Goal: Register for event/course

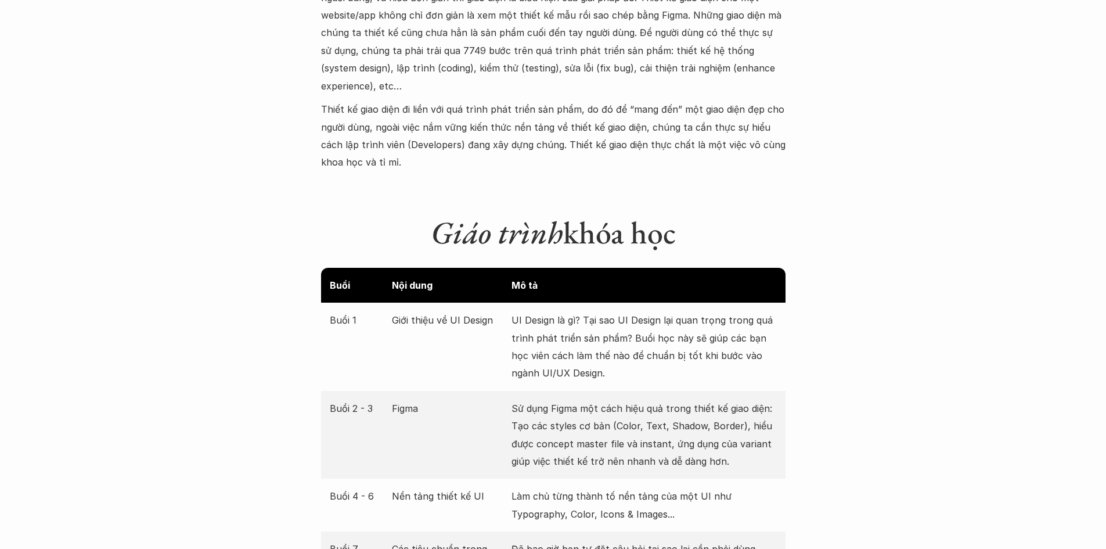
scroll to position [1549, 0]
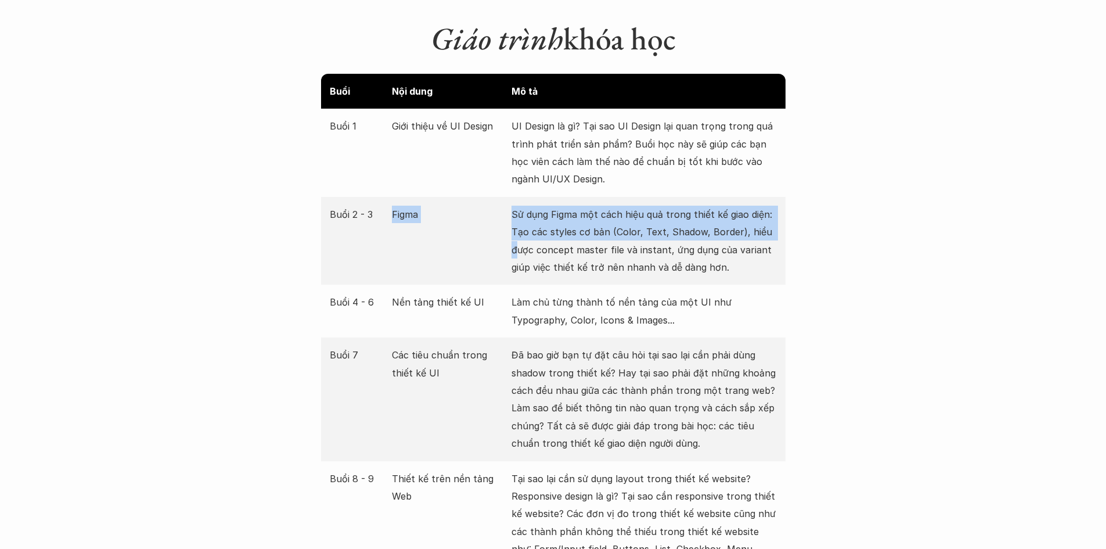
drag, startPoint x: 383, startPoint y: 206, endPoint x: 538, endPoint y: 228, distance: 156.6
click at [523, 226] on div "Buổi 2 - 3 Figma Sử dụng Figma một cách hiệu quả trong thiết kế giao diện: Tạo …" at bounding box center [553, 241] width 465 height 88
click at [572, 207] on p "Sử dụng Figma một cách hiệu quả trong thiết kế giao diện: Tạo các styles cơ bản…" at bounding box center [644, 241] width 265 height 71
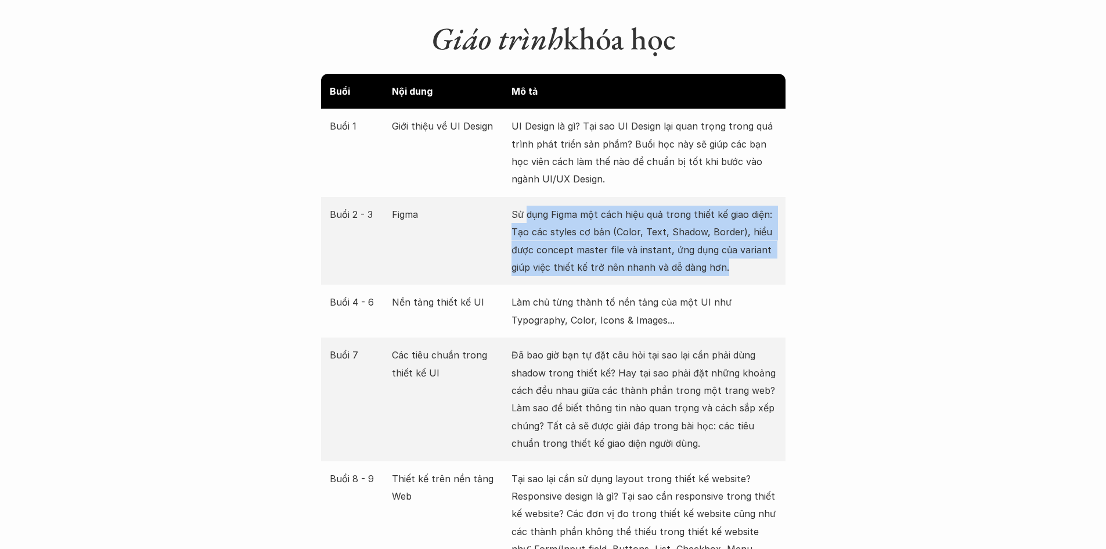
drag, startPoint x: 527, startPoint y: 193, endPoint x: 761, endPoint y: 259, distance: 243.2
click at [761, 259] on div "Buổi 2 - 3 Figma Sử dụng Figma một cách hiệu quả trong thiết kế giao diện: Tạo …" at bounding box center [553, 241] width 465 height 88
click at [727, 258] on p "Sử dụng Figma một cách hiệu quả trong thiết kế giao diện: Tạo các styles cơ bản…" at bounding box center [644, 241] width 265 height 71
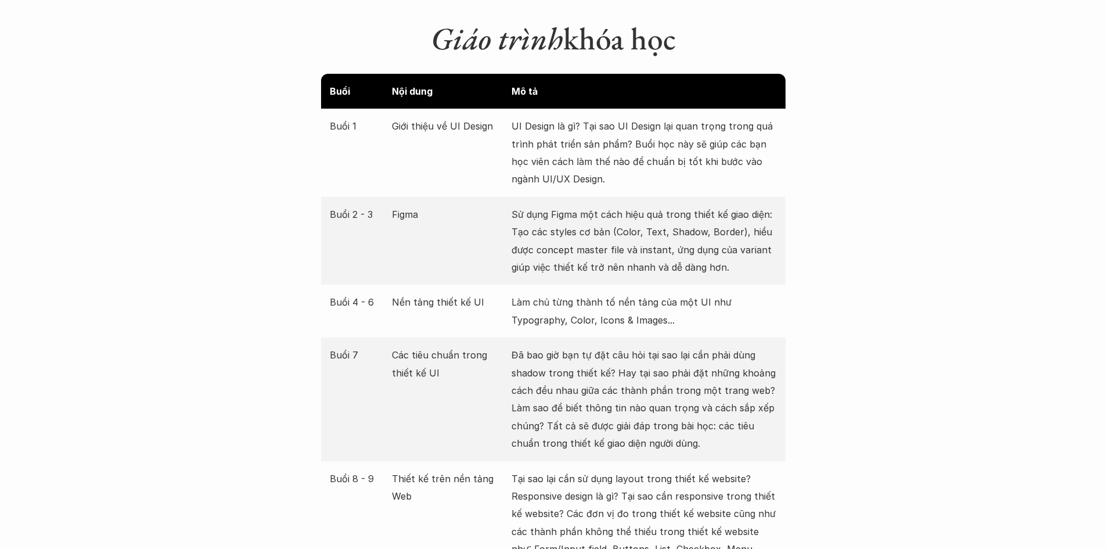
click at [462, 295] on div "Buổi 4 - 6 Nền tảng thiết kế UI Làm chủ từng thành tố nền tảng của một UI như T…" at bounding box center [553, 311] width 465 height 53
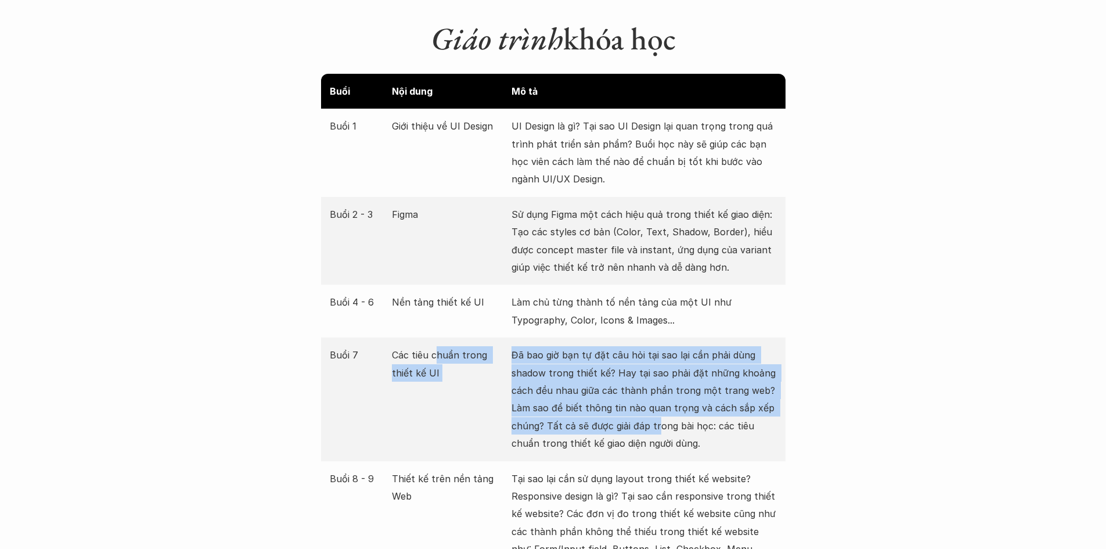
drag, startPoint x: 445, startPoint y: 325, endPoint x: 660, endPoint y: 400, distance: 227.2
click at [660, 400] on div "Buổi 7 Các tiêu chuẩn trong thiết kế UI Đã bao giờ bạn tự đặt câu hỏi tại sao l…" at bounding box center [553, 398] width 465 height 123
click at [621, 389] on p "Đã bao giờ bạn tự đặt câu hỏi tại sao lại cần phải dùng shadow trong thiết kế? …" at bounding box center [644, 399] width 265 height 106
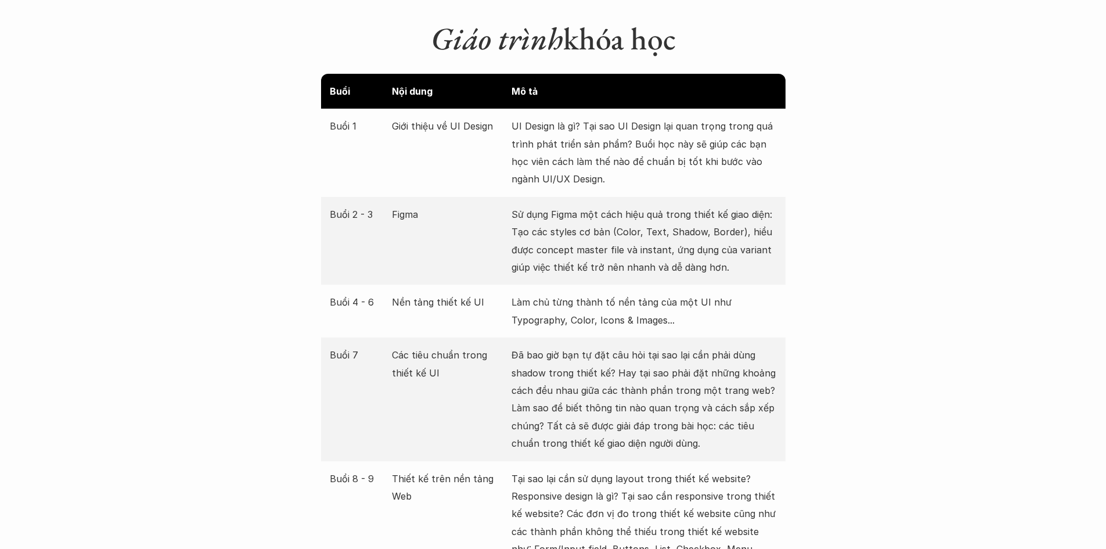
scroll to position [1742, 0]
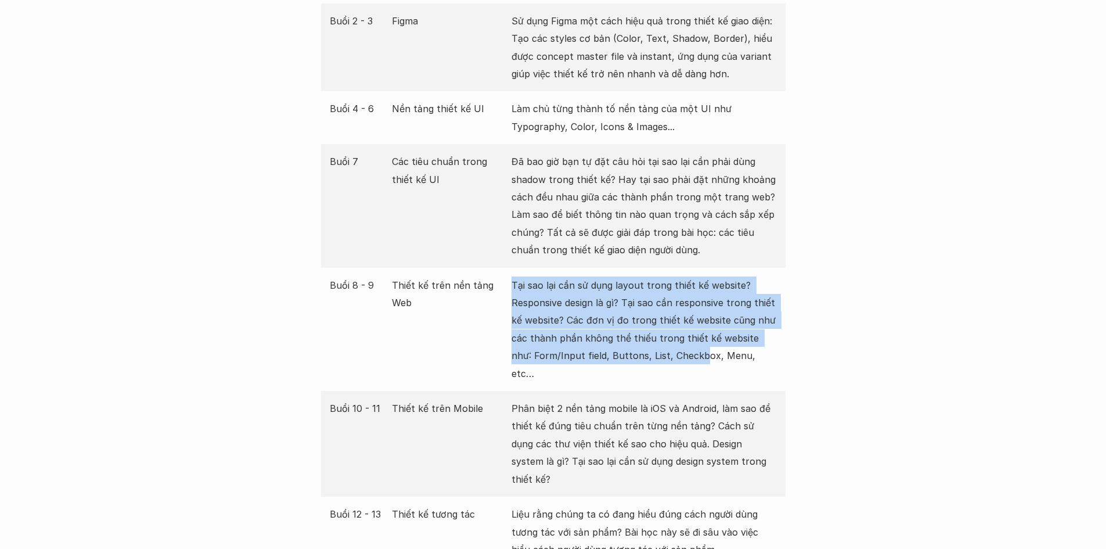
drag, startPoint x: 510, startPoint y: 264, endPoint x: 680, endPoint y: 344, distance: 188.1
click at [681, 343] on div "Buổi 8 - 9 Thiết kế trên nền tảng Web Tại sao lại cần sử dụng layout trong thiế…" at bounding box center [553, 329] width 465 height 123
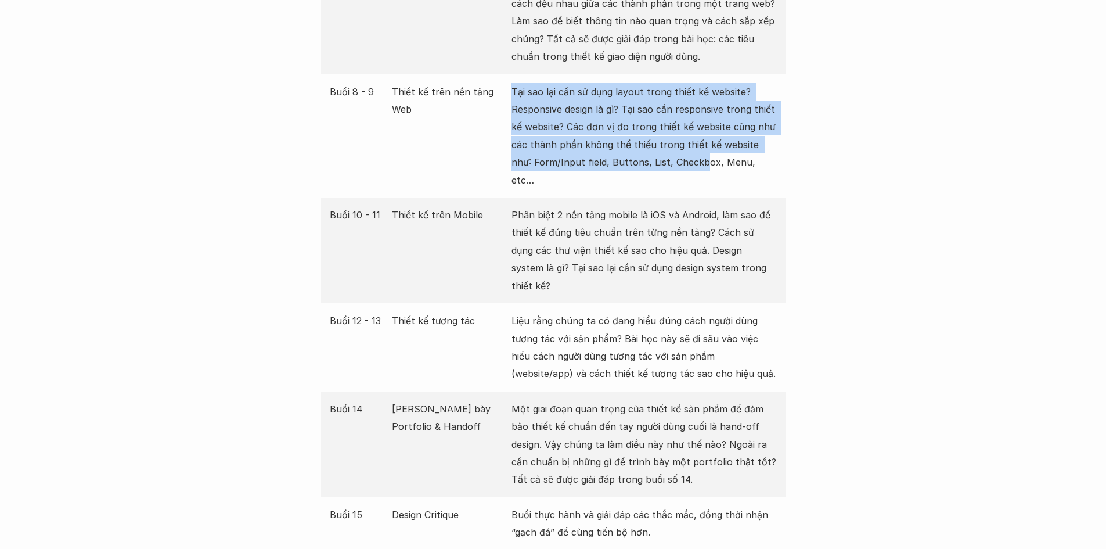
scroll to position [2130, 0]
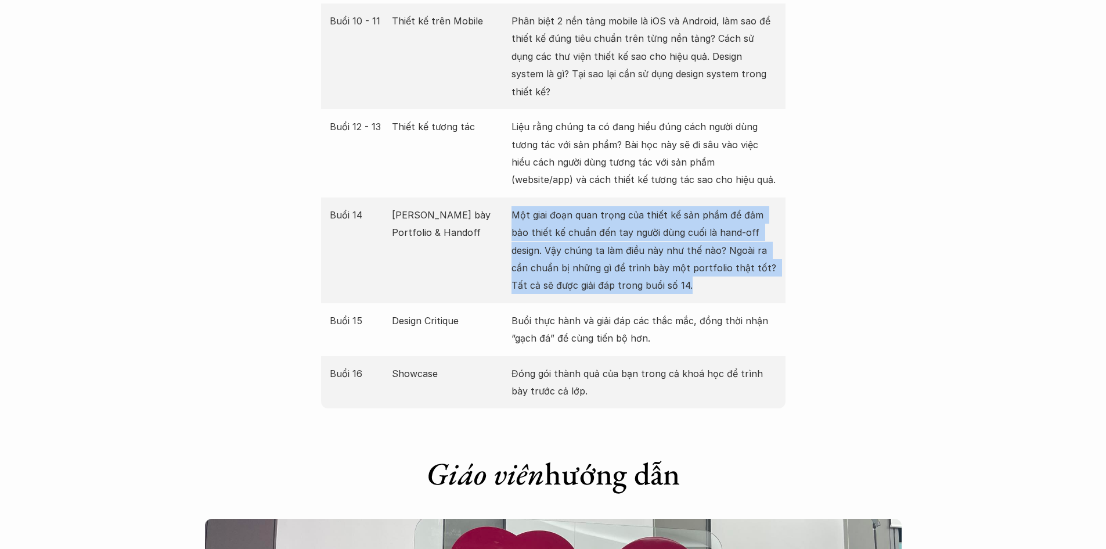
drag, startPoint x: 509, startPoint y: 166, endPoint x: 660, endPoint y: 242, distance: 169.1
click at [660, 242] on div "Buổi 14 Trình bày Portfolio & Handoff Một giai đoạn quan trọng của thiết kế sản…" at bounding box center [553, 250] width 465 height 106
click at [637, 227] on p "Một giai đoạn quan trọng của thiết kế sản phẩm để đảm bảo thiết kế chuẩn đến ta…" at bounding box center [644, 250] width 265 height 88
drag, startPoint x: 695, startPoint y: 243, endPoint x: 481, endPoint y: 144, distance: 235.9
click at [481, 197] on div "Buổi 14 Trình bày Portfolio & Handoff Một giai đoạn quan trọng của thiết kế sản…" at bounding box center [553, 250] width 465 height 106
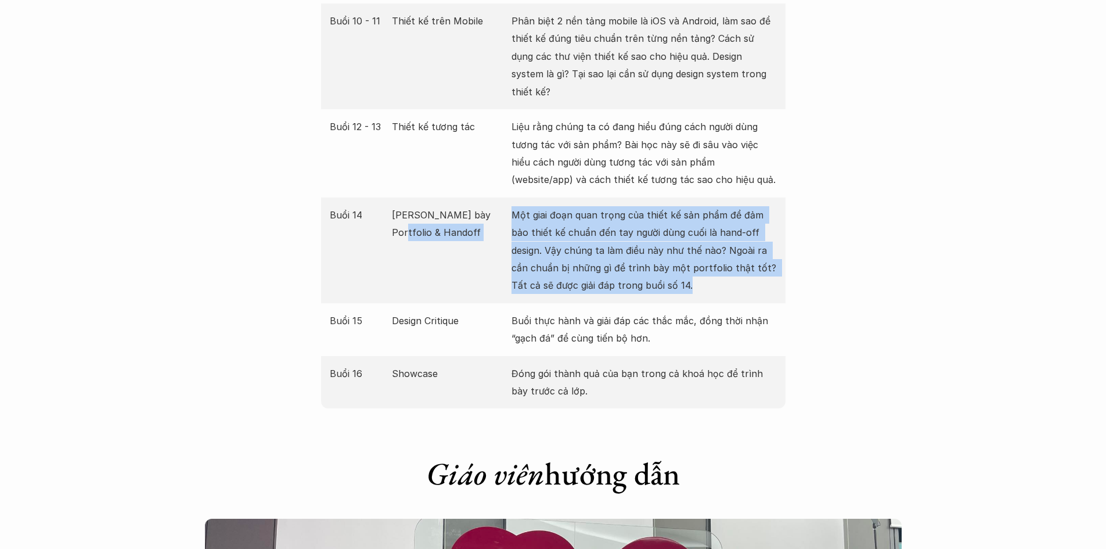
click at [502, 197] on div "Buổi 14 Trình bày Portfolio & Handoff Một giai đoạn quan trọng của thiết kế sản…" at bounding box center [553, 250] width 465 height 106
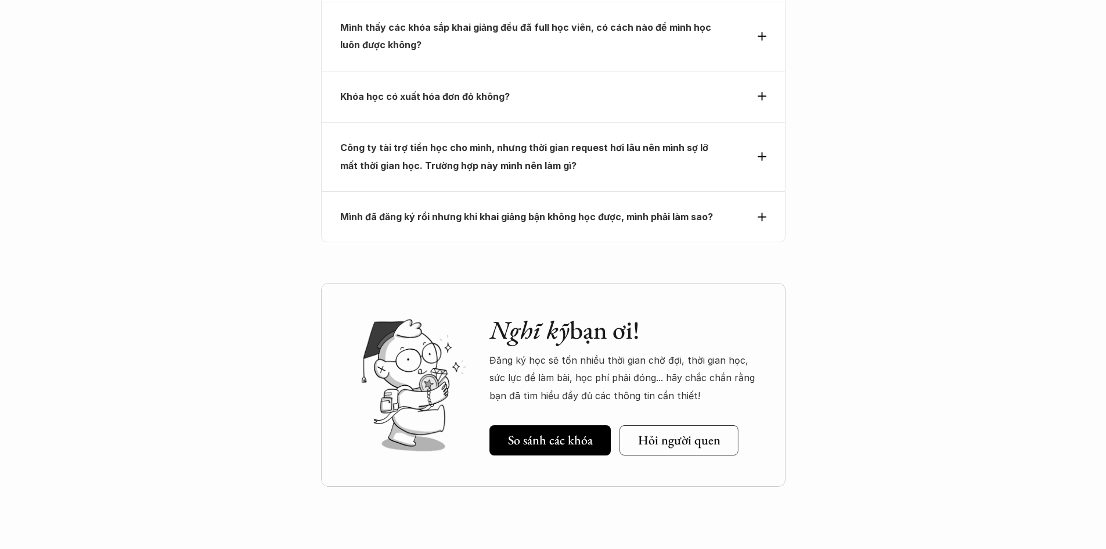
scroll to position [4125, 0]
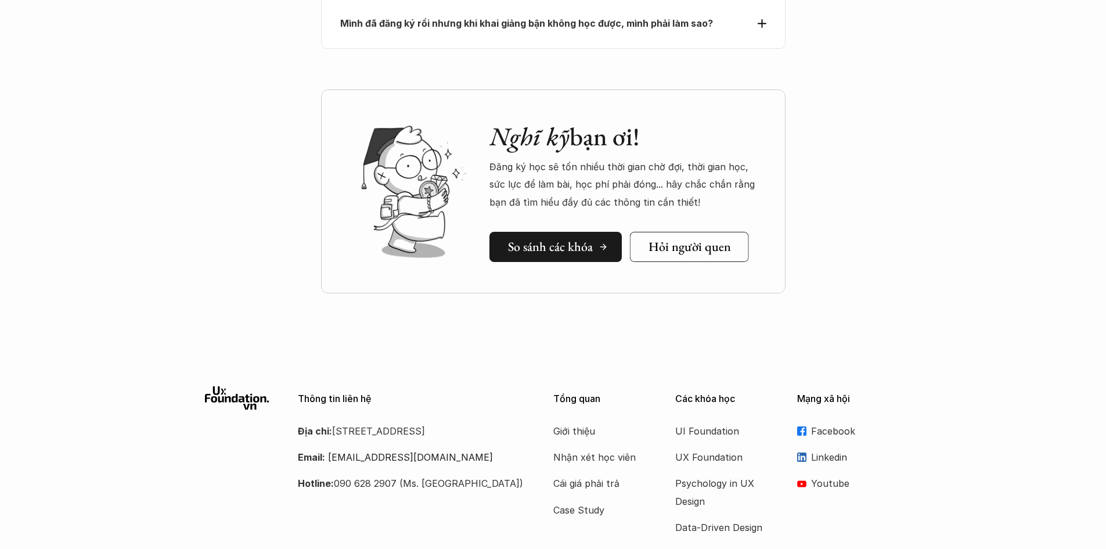
click at [552, 239] on h5 "So sánh các khóa" at bounding box center [550, 246] width 85 height 15
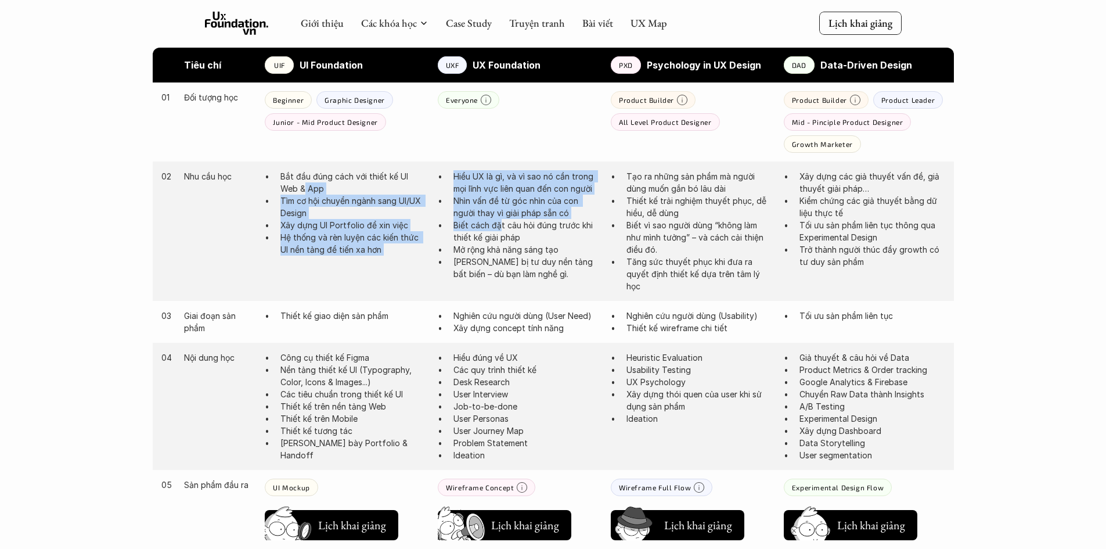
drag, startPoint x: 311, startPoint y: 193, endPoint x: 499, endPoint y: 226, distance: 190.5
click at [499, 226] on div "02 Nhu cầu học Bắt đầu đúng cách với thiết kế UI Web & App Tìm cơ hội chuyển ng…" at bounding box center [553, 230] width 801 height 139
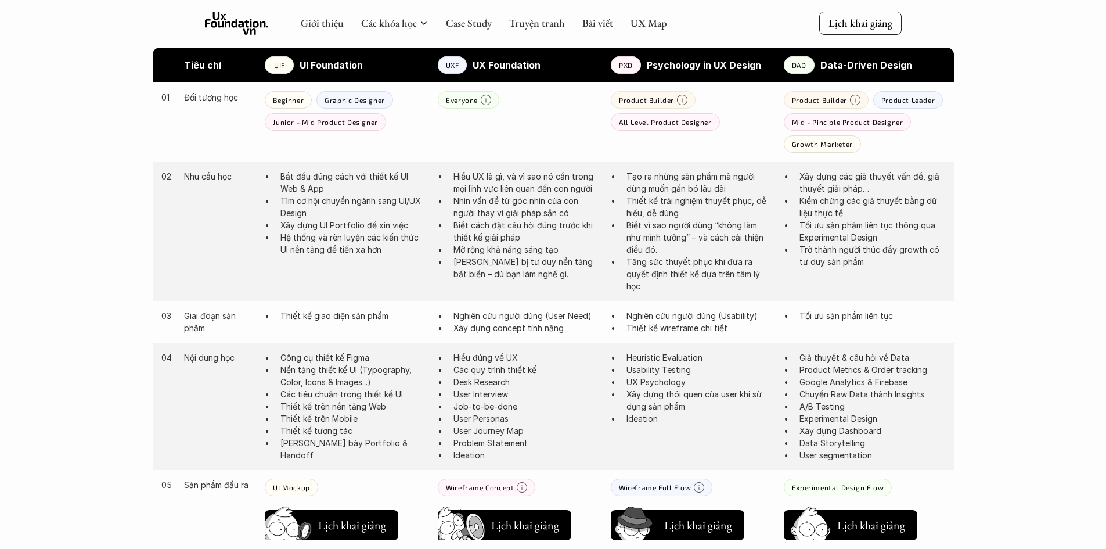
click at [389, 174] on p "Bắt đầu đúng cách với thiết kế UI Web & App" at bounding box center [353, 182] width 146 height 24
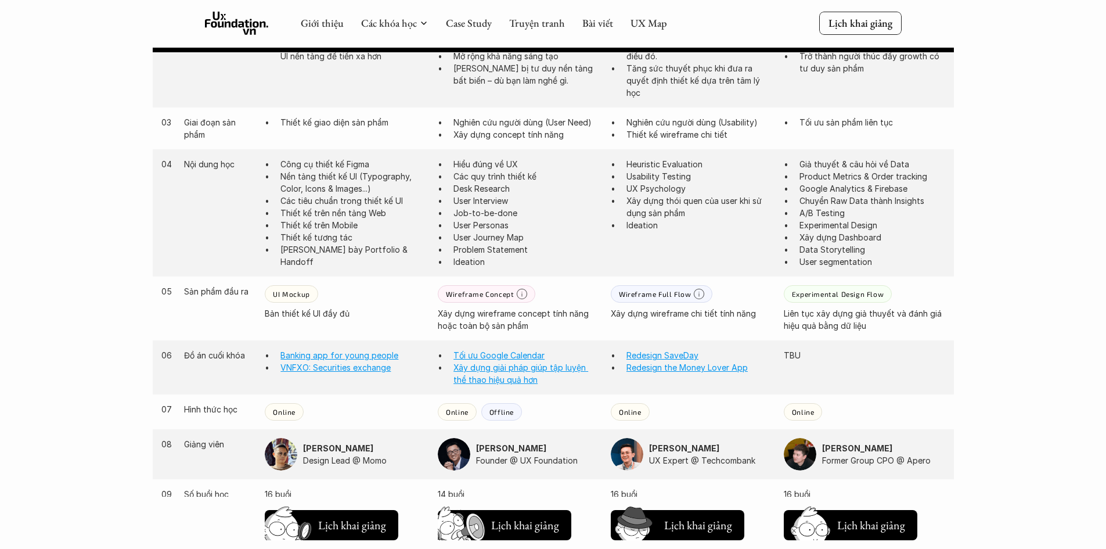
scroll to position [1197, 0]
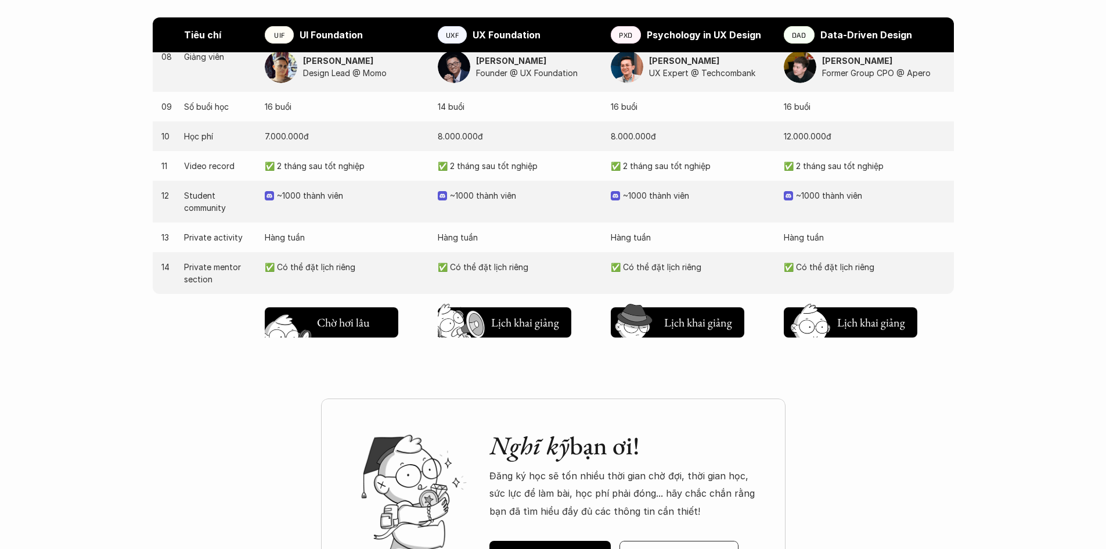
click at [333, 318] on h5 "Lịch khai giảng" at bounding box center [352, 325] width 70 height 16
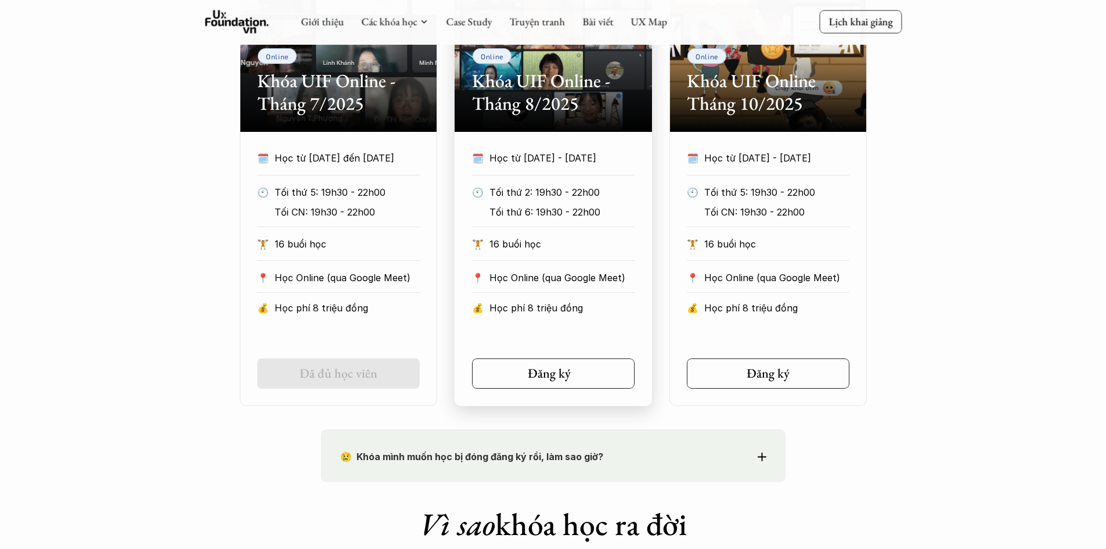
scroll to position [833, 0]
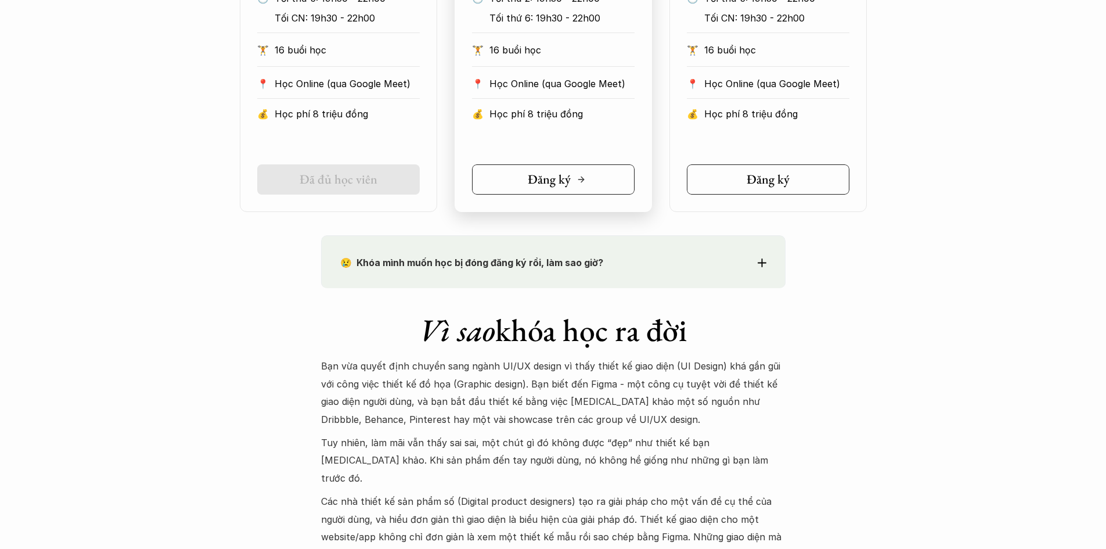
click at [541, 170] on link "Đăng ký" at bounding box center [553, 179] width 163 height 30
click at [520, 178] on link "Đăng ký" at bounding box center [553, 179] width 163 height 30
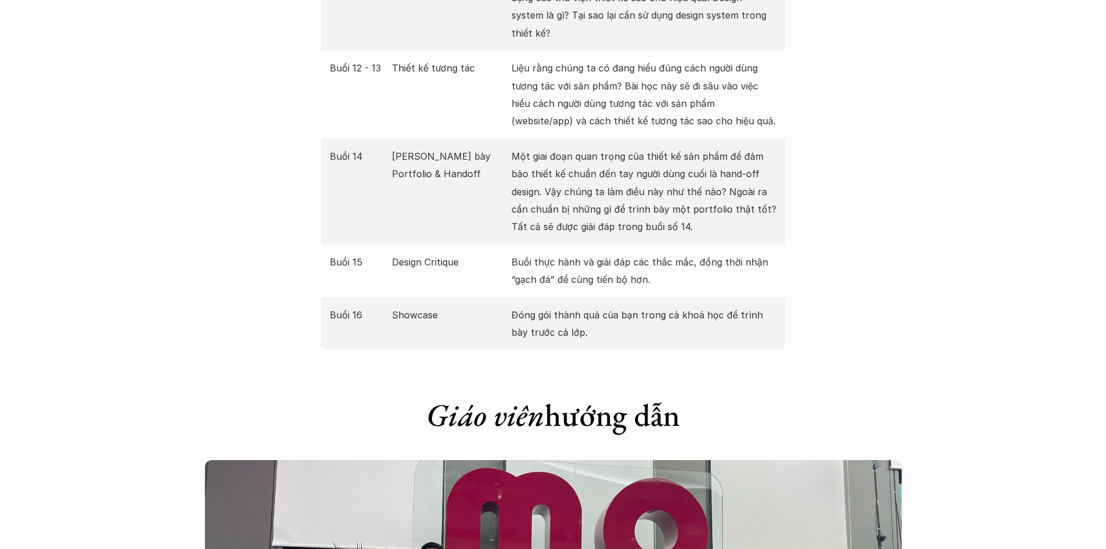
scroll to position [2962, 0]
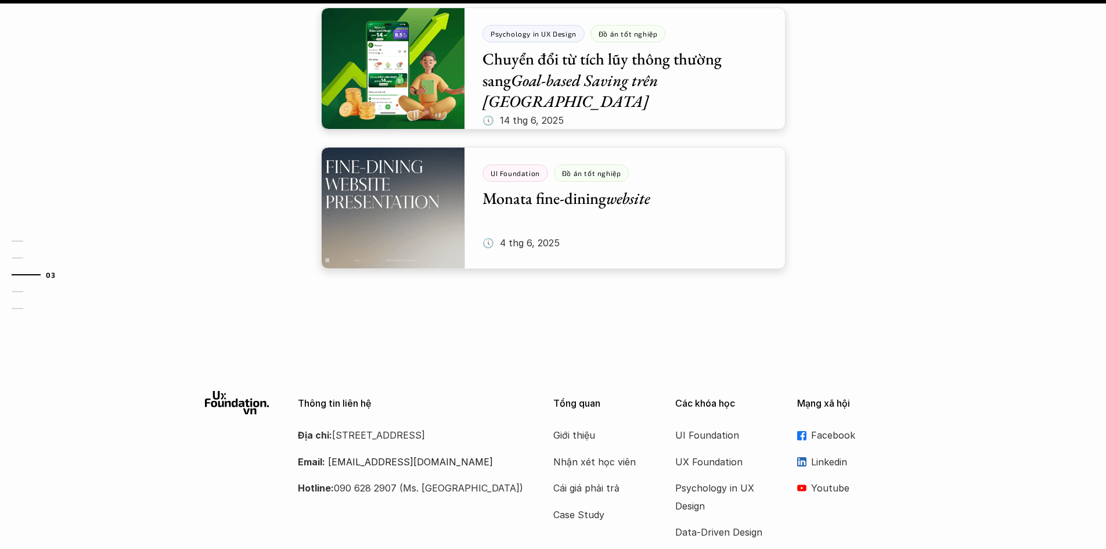
scroll to position [1161, 0]
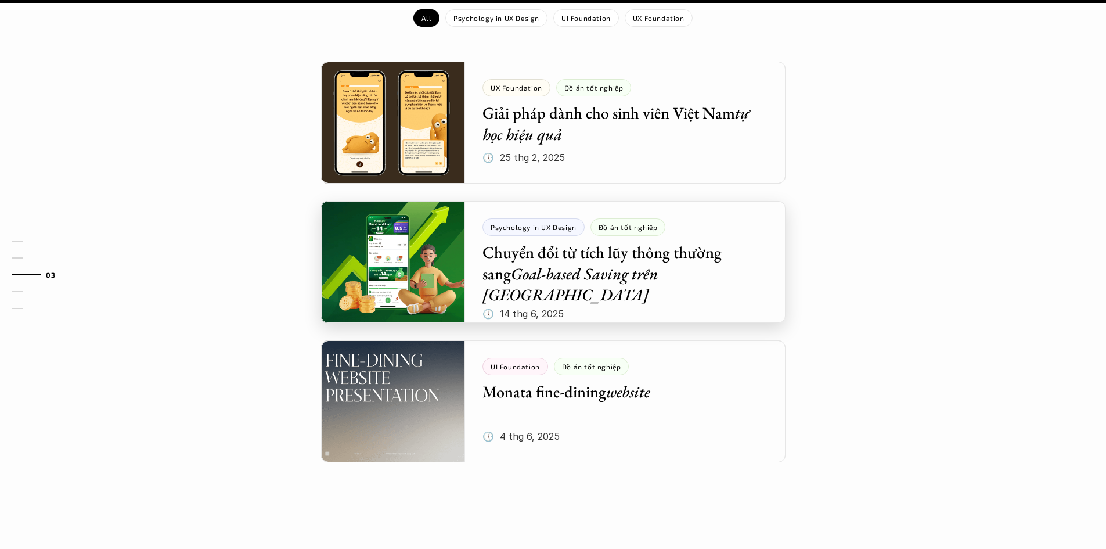
click at [551, 251] on div at bounding box center [553, 262] width 465 height 122
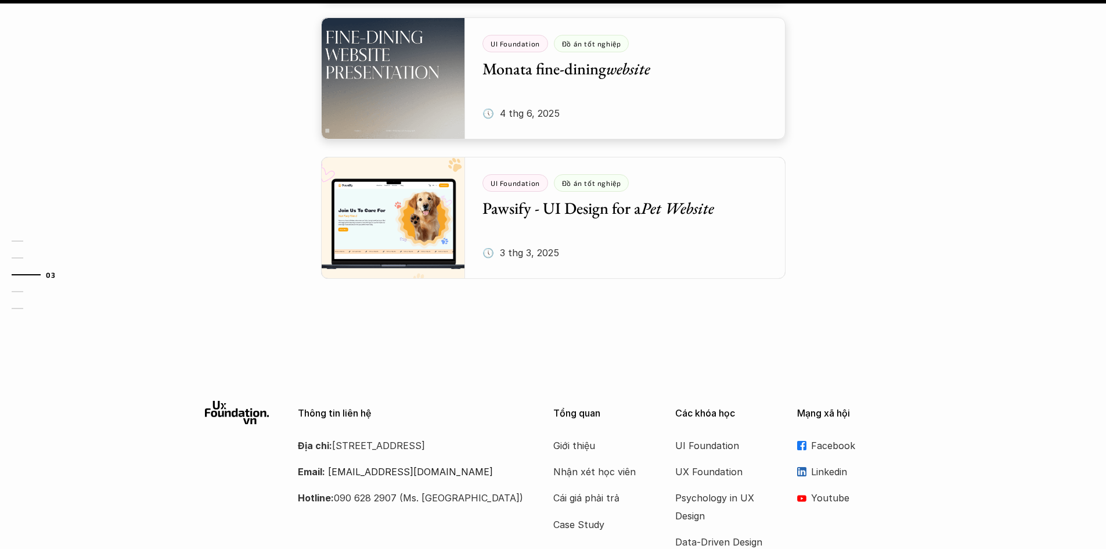
scroll to position [1579, 0]
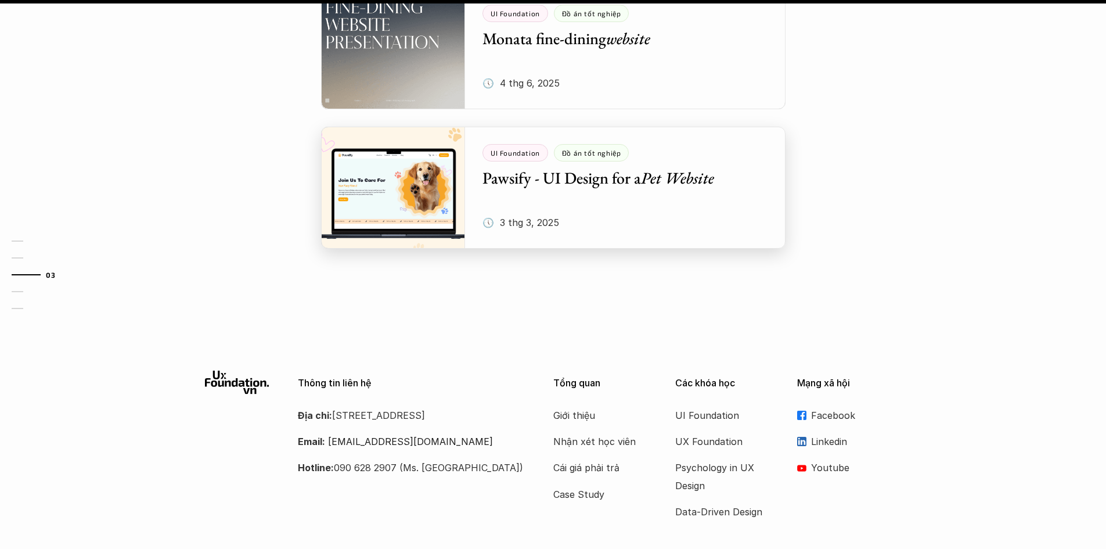
click at [613, 127] on div at bounding box center [553, 188] width 465 height 122
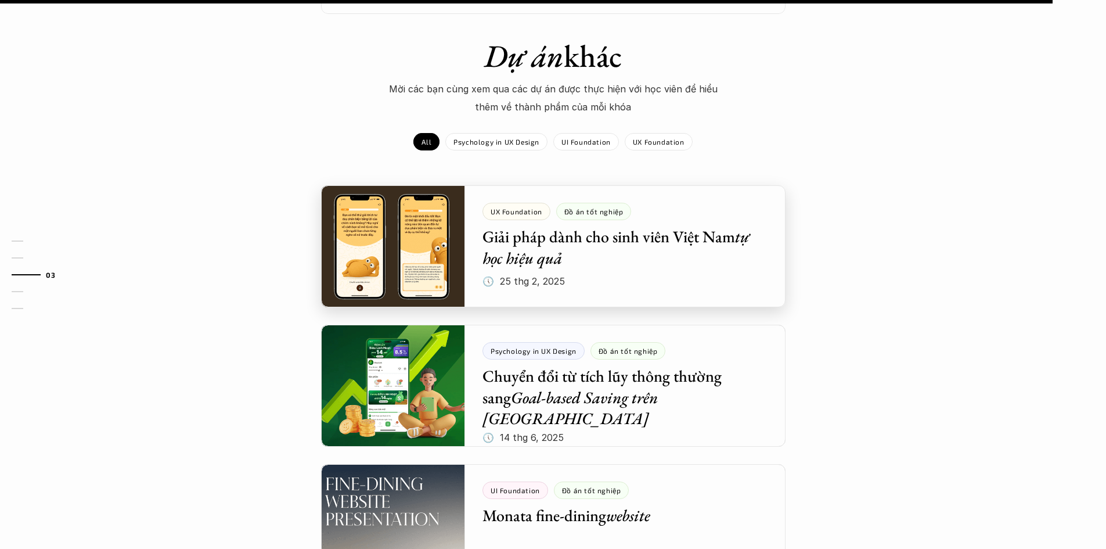
scroll to position [1519, 0]
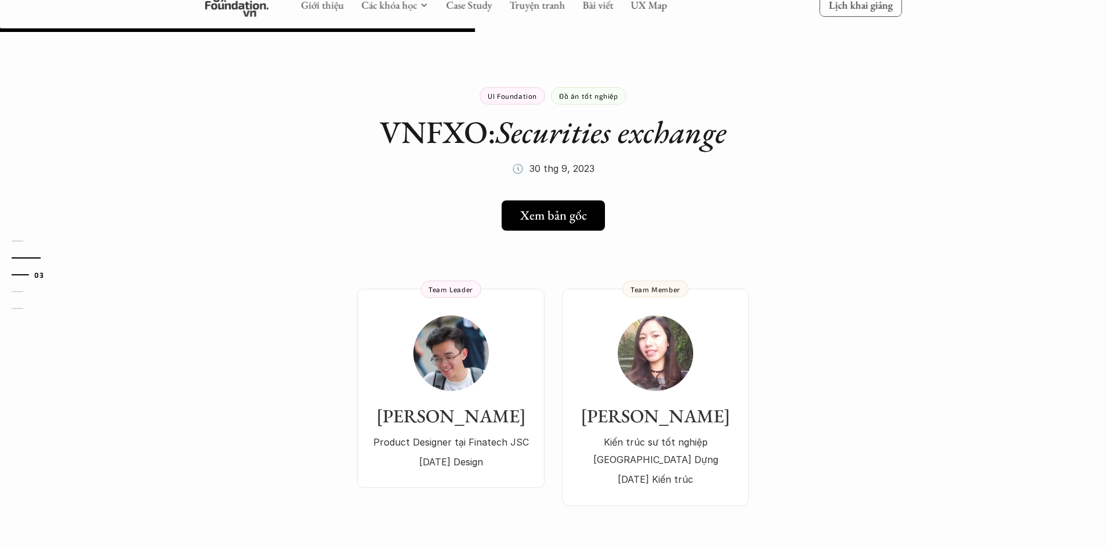
scroll to position [581, 0]
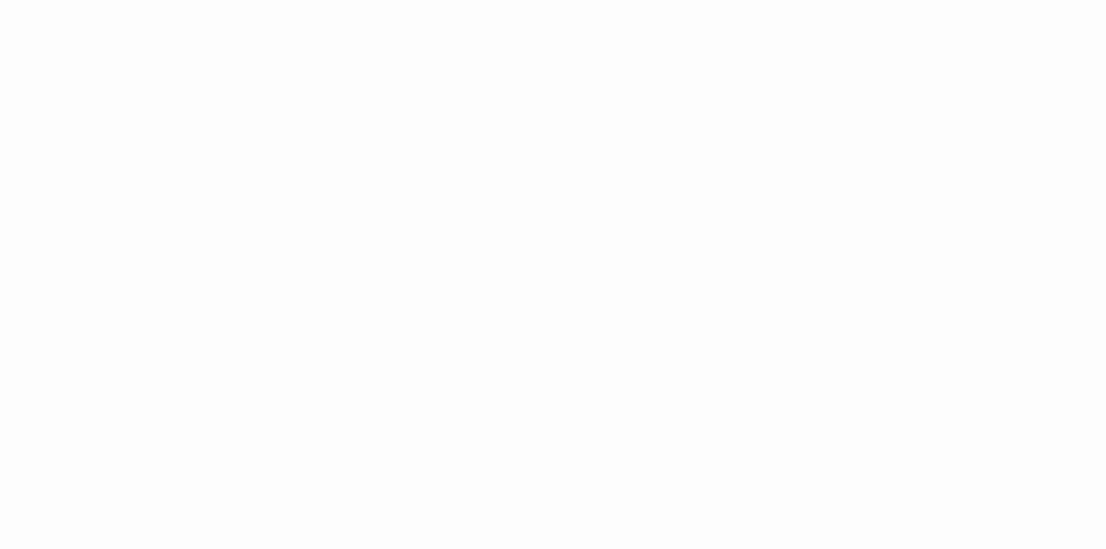
scroll to position [1549, 0]
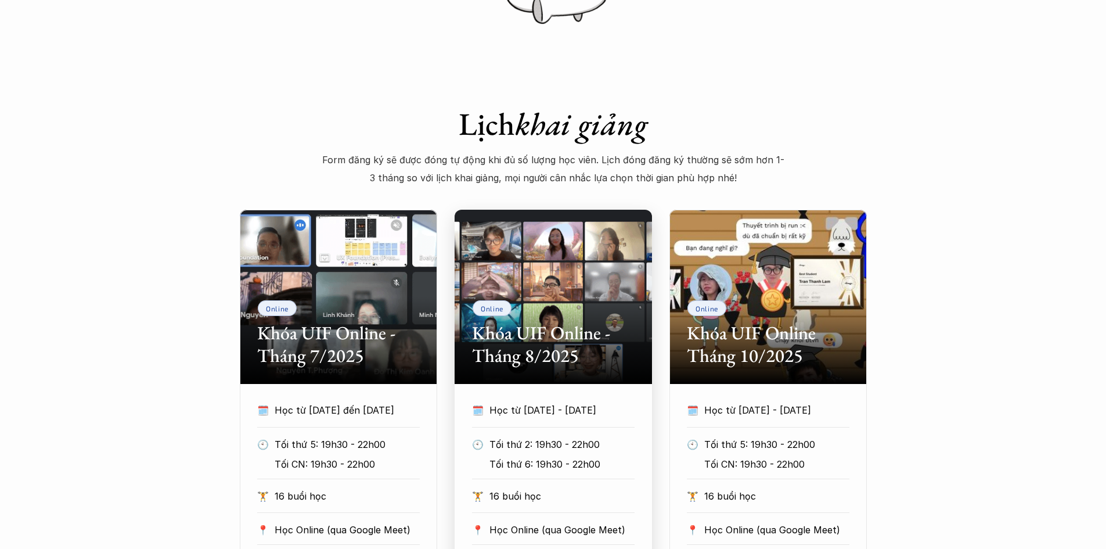
scroll to position [581, 0]
